Goal: Check status: Check status

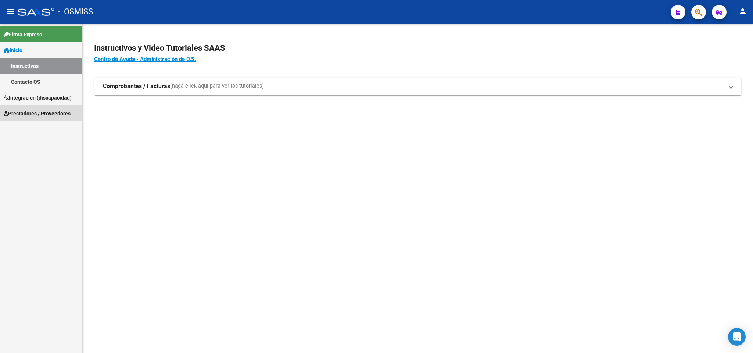
click at [29, 113] on span "Prestadores / Proveedores" at bounding box center [37, 113] width 67 height 8
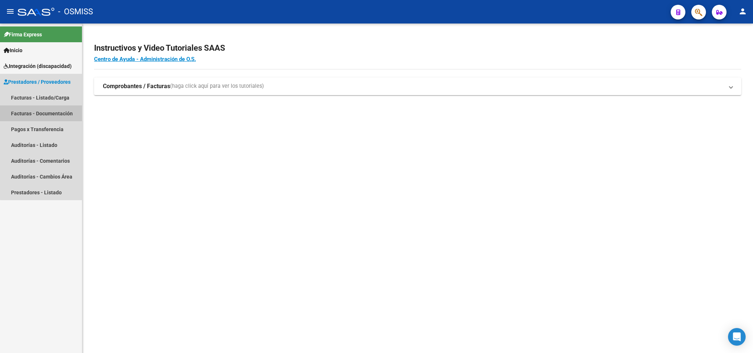
click at [50, 127] on mat-nav-list "Facturas - Listado/Carga Facturas - Documentación Pagos x Transferencia Auditor…" at bounding box center [41, 145] width 82 height 111
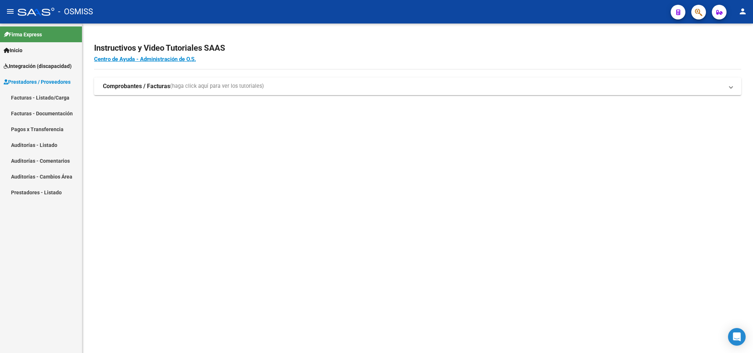
click at [48, 96] on link "Facturas - Listado/Carga" at bounding box center [41, 98] width 82 height 16
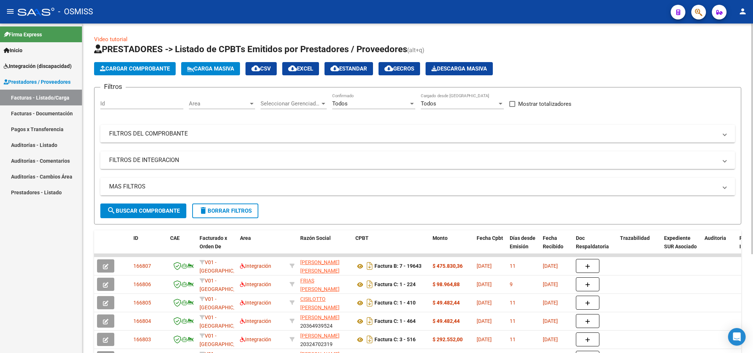
click at [129, 185] on mat-panel-title "MAS FILTROS" at bounding box center [413, 187] width 608 height 8
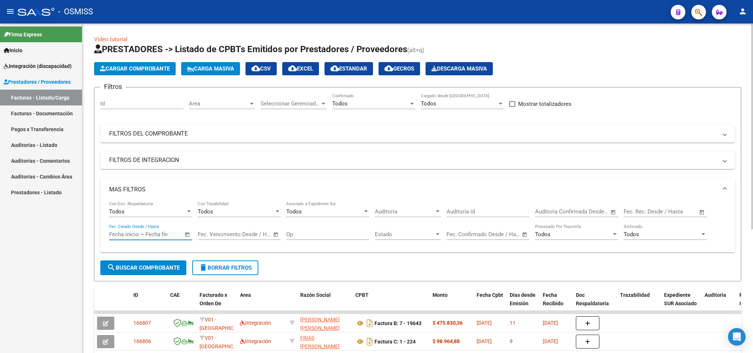
click at [164, 236] on input "text" at bounding box center [163, 234] width 36 height 7
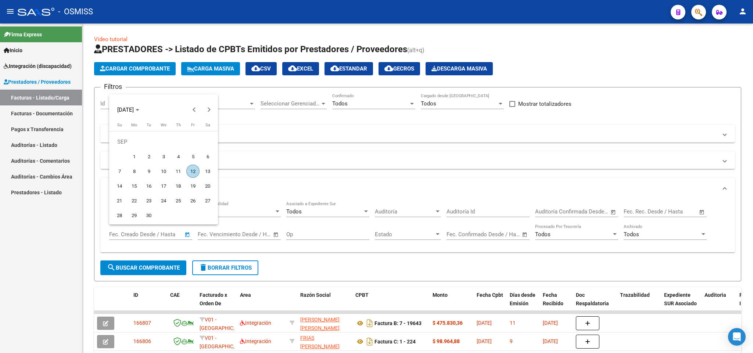
click at [131, 155] on span "1" at bounding box center [133, 156] width 13 height 13
type input "[DATE]"
click at [189, 171] on span "12" at bounding box center [192, 171] width 13 height 13
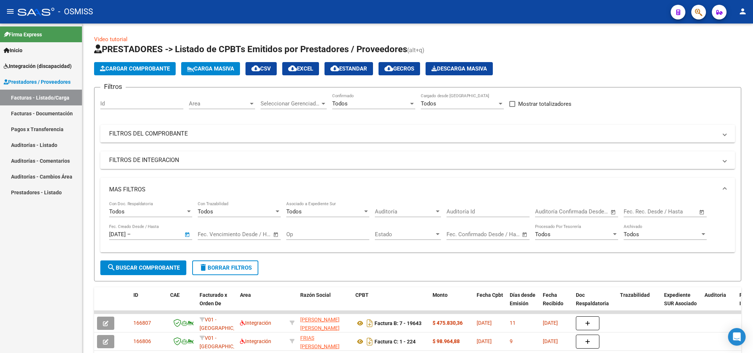
type input "[DATE]"
click at [166, 273] on button "search Buscar Comprobante" at bounding box center [143, 267] width 86 height 15
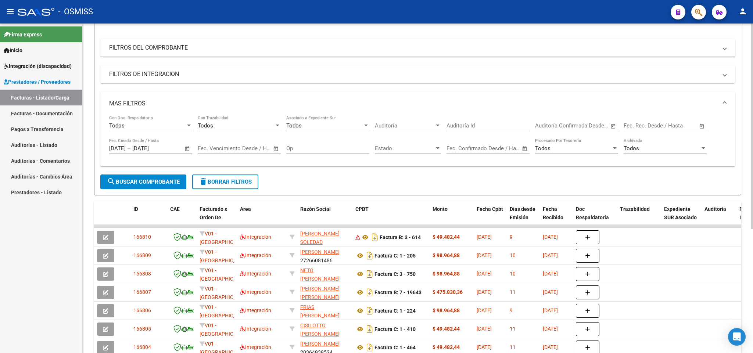
scroll to position [198, 0]
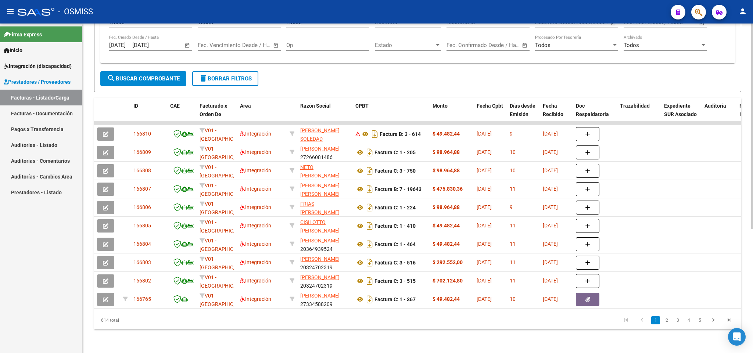
drag, startPoint x: 125, startPoint y: 318, endPoint x: 85, endPoint y: 316, distance: 39.4
click at [85, 316] on div "Video tutorial PRESTADORES -> Listado de CPBTs Emitidos por Prestadores / Prove…" at bounding box center [417, 93] width 670 height 519
copy div "614 total"
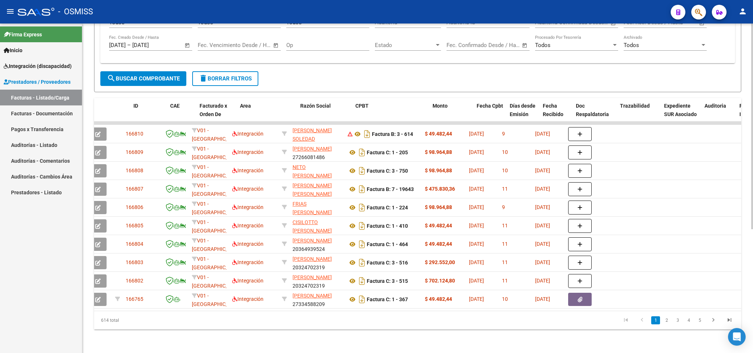
scroll to position [0, 0]
